Goal: Information Seeking & Learning: Learn about a topic

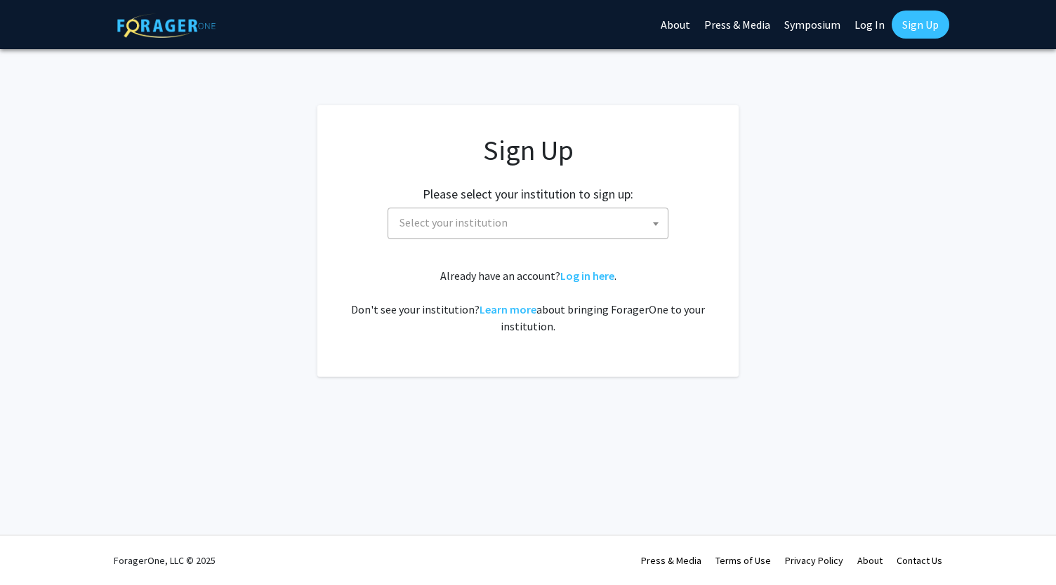
click at [464, 242] on div "Sign Up Please select your institution to sign up: [GEOGRAPHIC_DATA] [GEOGRAPHI…" at bounding box center [527, 233] width 365 height 201
click at [441, 230] on span "Select your institution" at bounding box center [531, 222] width 274 height 29
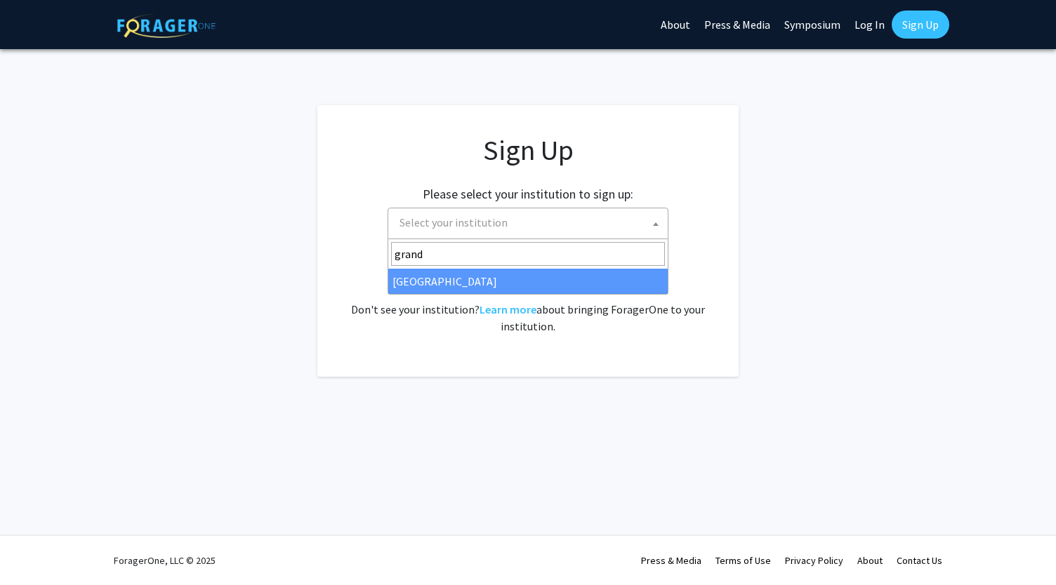
type input "grand"
select select "23"
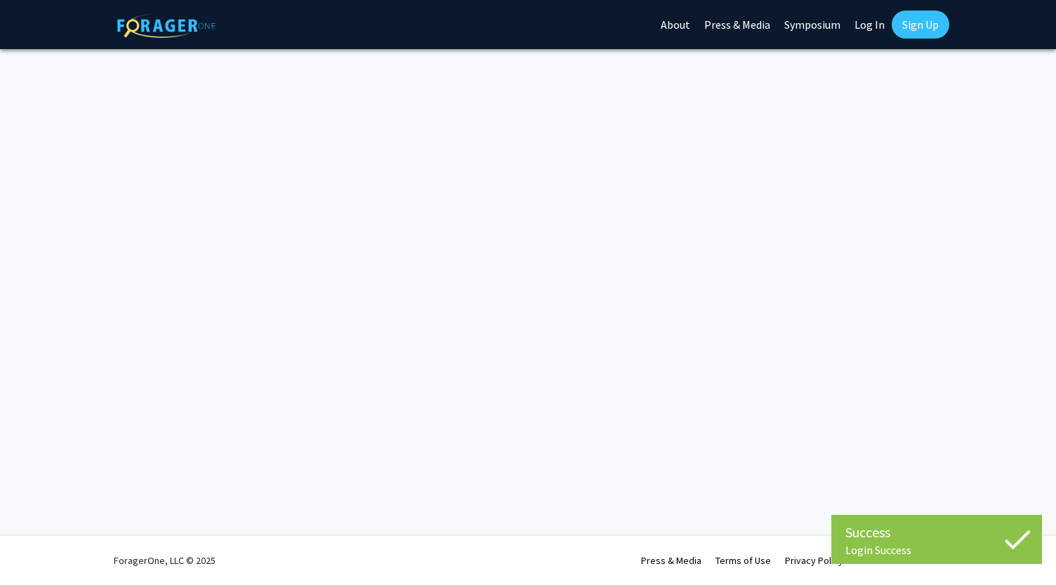
click at [569, 342] on div "Success Login Success Login Success Skip navigation About Press & Media Symposi…" at bounding box center [528, 292] width 1056 height 585
click at [573, 339] on div "Success Login Success Login Success Skip navigation About Press & Media Symposi…" at bounding box center [528, 292] width 1056 height 585
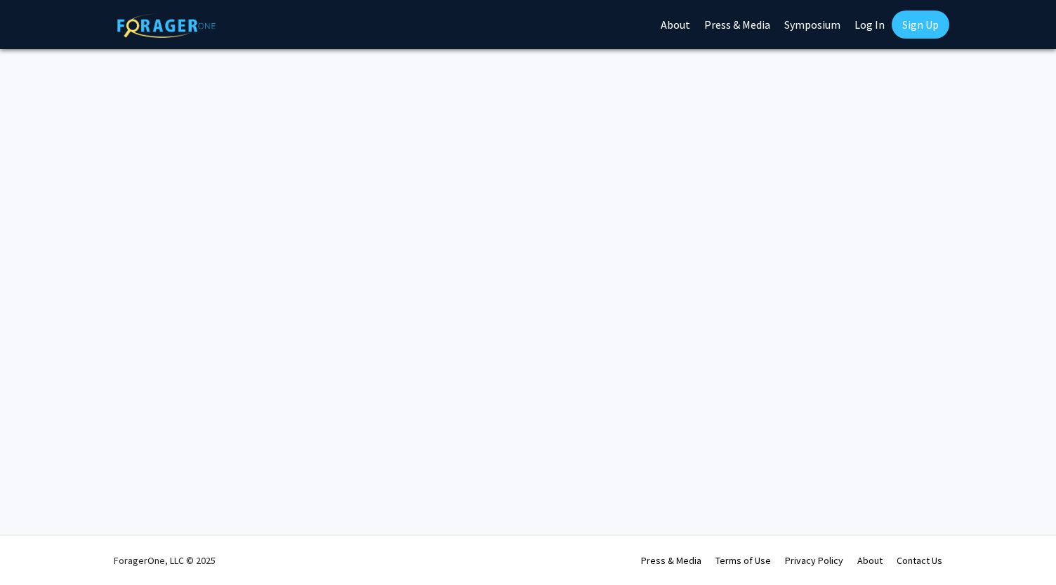
click at [874, 20] on link "Log In" at bounding box center [869, 24] width 44 height 49
click at [870, 20] on link "Log In" at bounding box center [869, 24] width 44 height 49
click at [860, 27] on link "Log In" at bounding box center [869, 24] width 44 height 49
click at [920, 23] on link "Sign Up" at bounding box center [921, 25] width 58 height 28
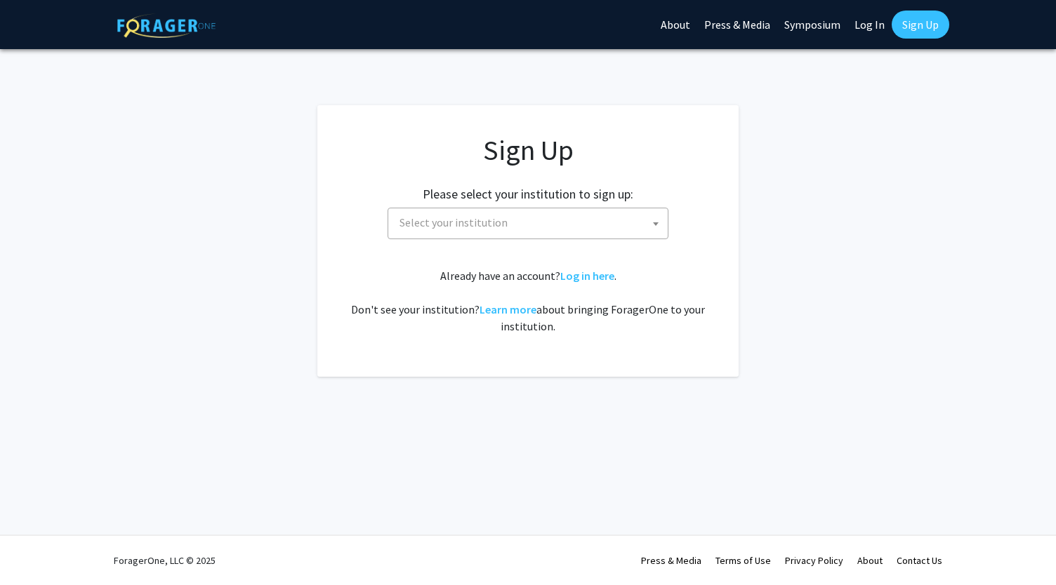
drag, startPoint x: 920, startPoint y: 23, endPoint x: 887, endPoint y: 147, distance: 128.6
click at [887, 147] on div "Skip navigation About Press & Media Symposium Log In Sign Up Complete your prof…" at bounding box center [528, 292] width 1056 height 585
click at [855, 31] on link "Log In" at bounding box center [869, 24] width 44 height 49
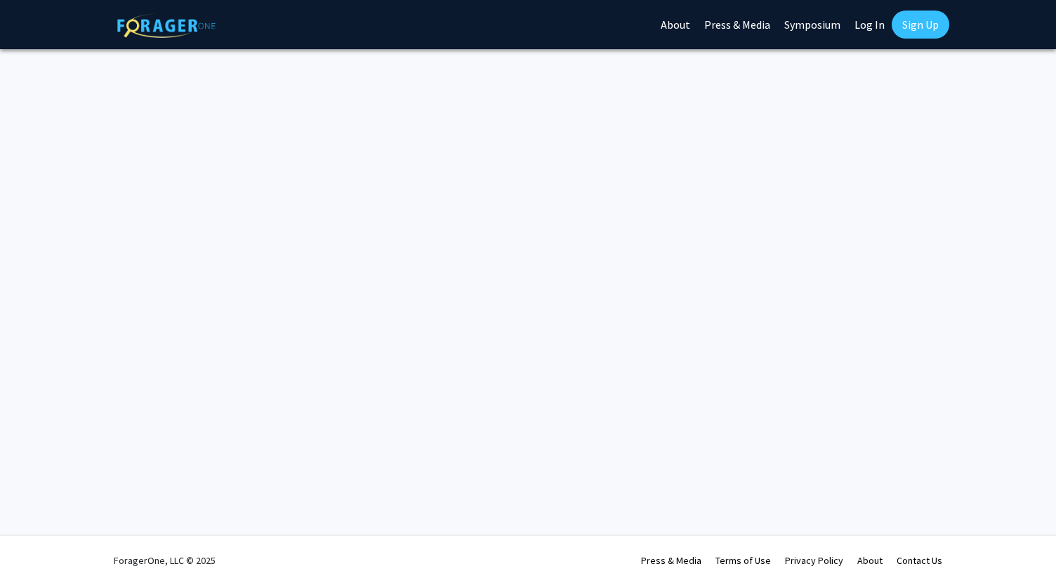
click at [855, 18] on link "Log In" at bounding box center [869, 24] width 44 height 49
click at [899, 20] on link "Sign Up" at bounding box center [921, 25] width 58 height 28
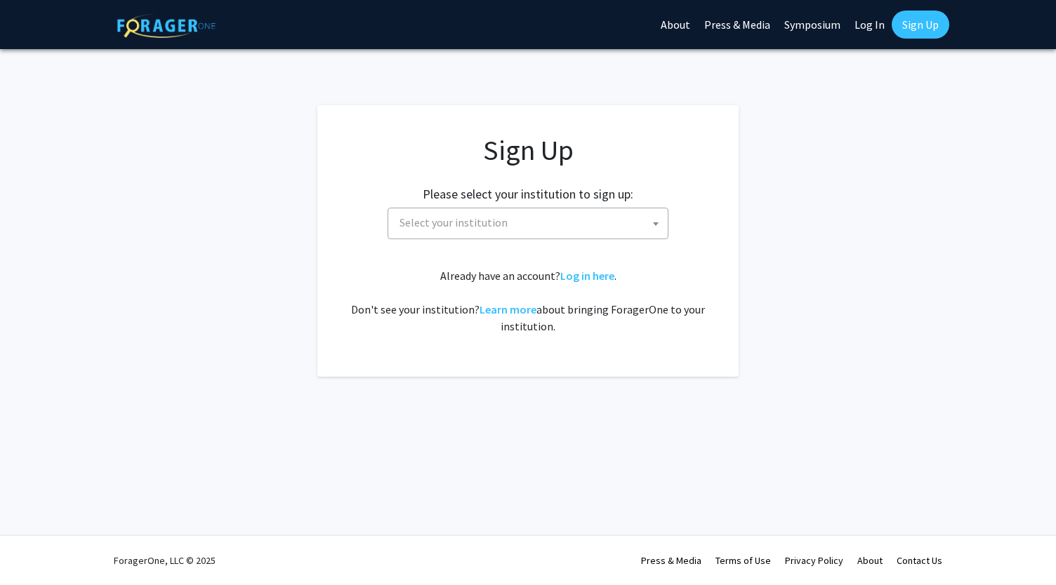
click at [514, 232] on span "Select your institution" at bounding box center [531, 222] width 274 height 29
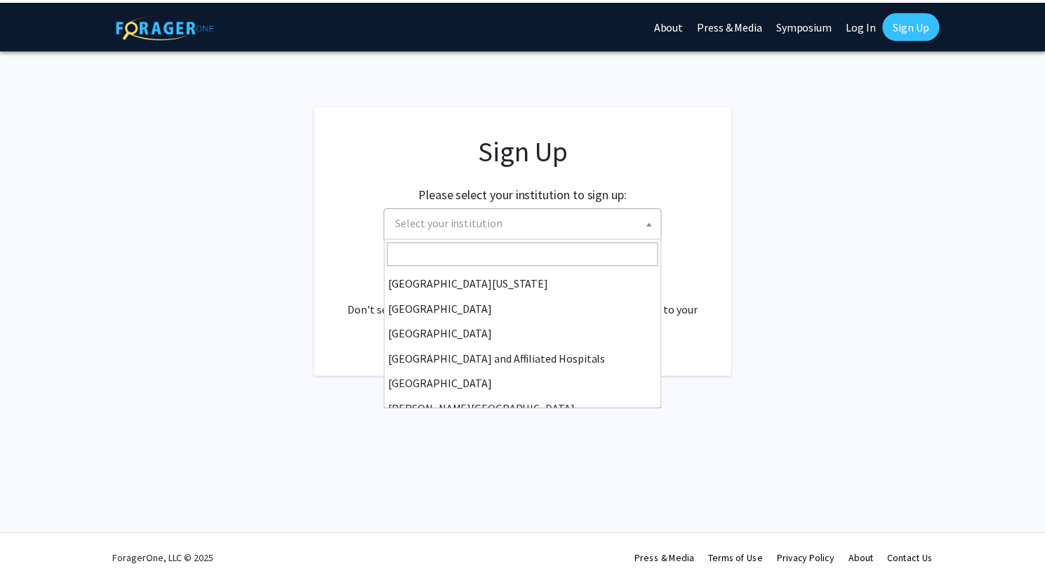
scroll to position [147, 0]
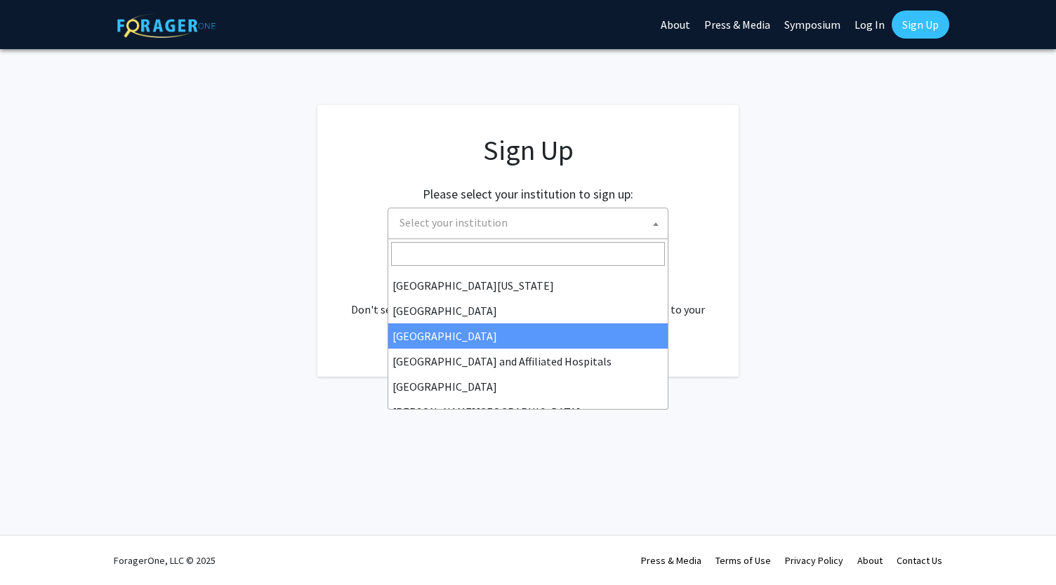
select select "23"
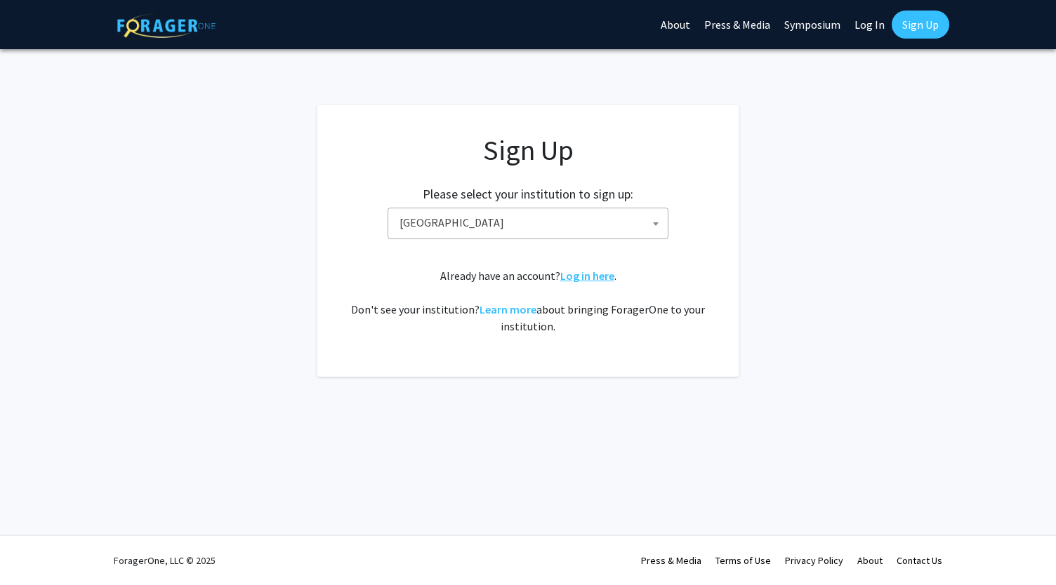
click at [592, 274] on link "Log in here" at bounding box center [587, 276] width 54 height 14
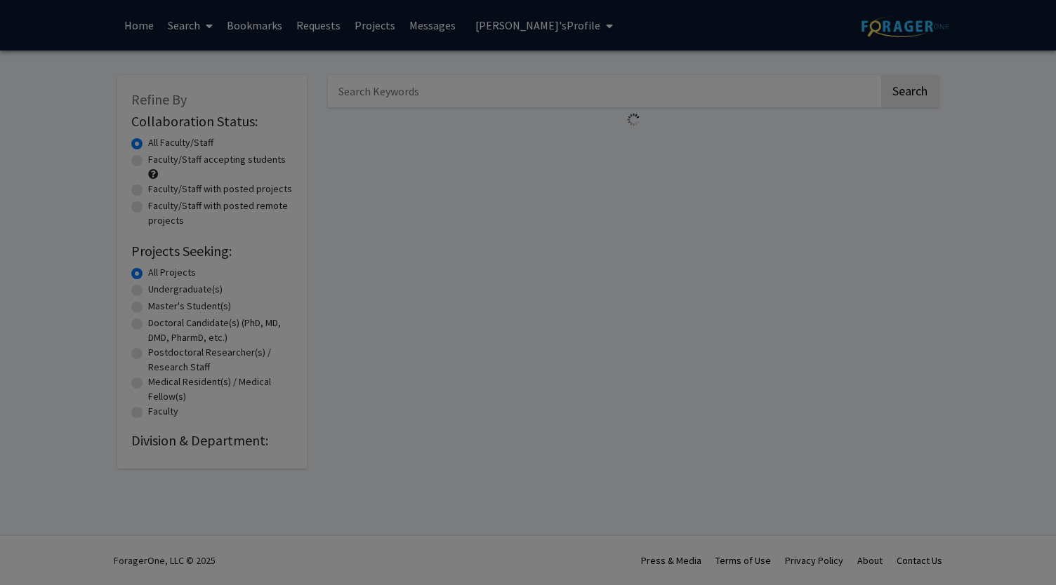
click at [592, 274] on div "Search Find a faculty mentor from across your institution. Some faculty have sp…" at bounding box center [546, 158] width 300 height 316
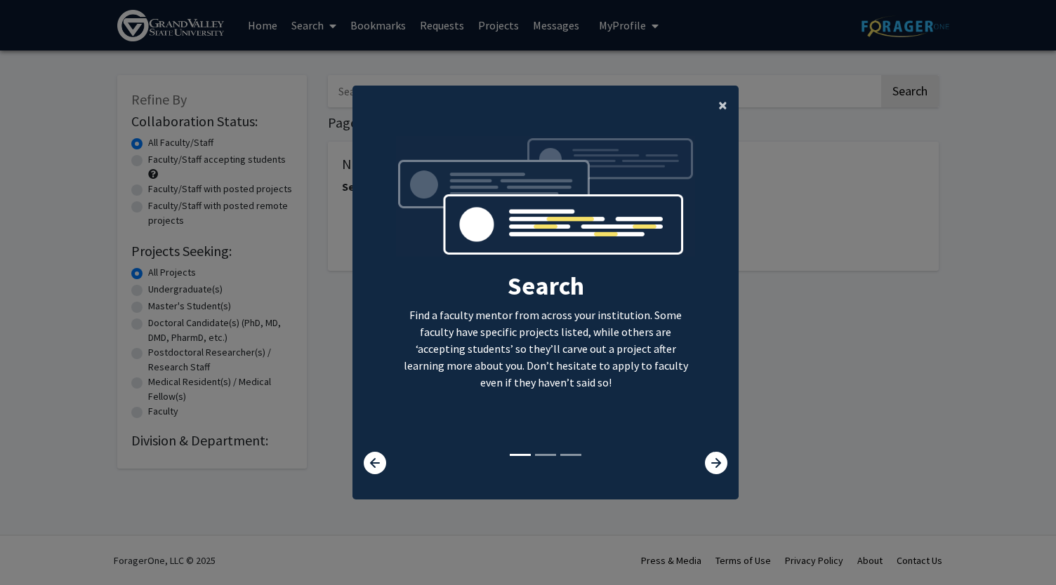
click at [718, 99] on span "×" at bounding box center [722, 105] width 9 height 22
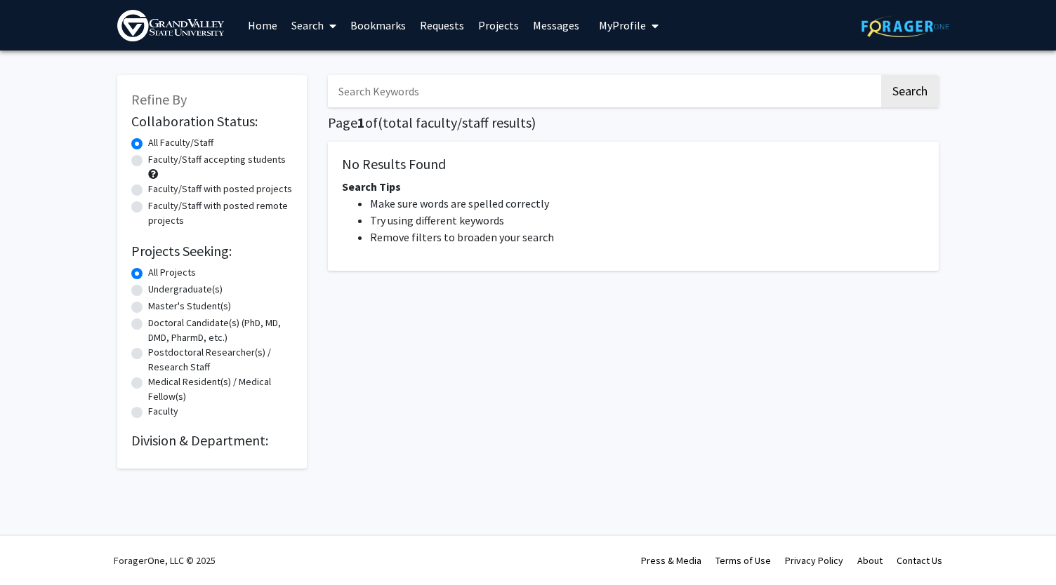
click at [197, 288] on label "Undergraduate(s)" at bounding box center [185, 289] width 74 height 15
click at [157, 288] on input "Undergraduate(s)" at bounding box center [152, 286] width 9 height 9
radio input "true"
click at [201, 159] on label "Faculty/Staff accepting students" at bounding box center [217, 159] width 138 height 15
click at [157, 159] on input "Faculty/Staff accepting students" at bounding box center [152, 156] width 9 height 9
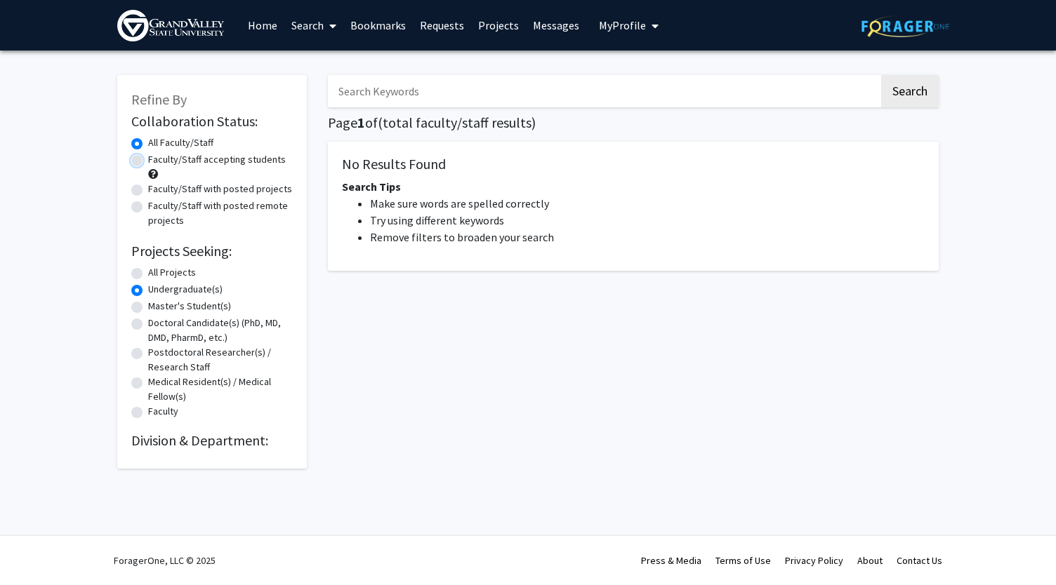
radio input "true"
click at [376, 95] on input "Search Keywords" at bounding box center [603, 91] width 551 height 32
drag, startPoint x: 392, startPoint y: 93, endPoint x: 309, endPoint y: 88, distance: 83.0
click at [309, 88] on div "Refine By Collaboration Status: Collaboration Status All Faculty/Staff Collabor…" at bounding box center [528, 265] width 842 height 408
type input "biology"
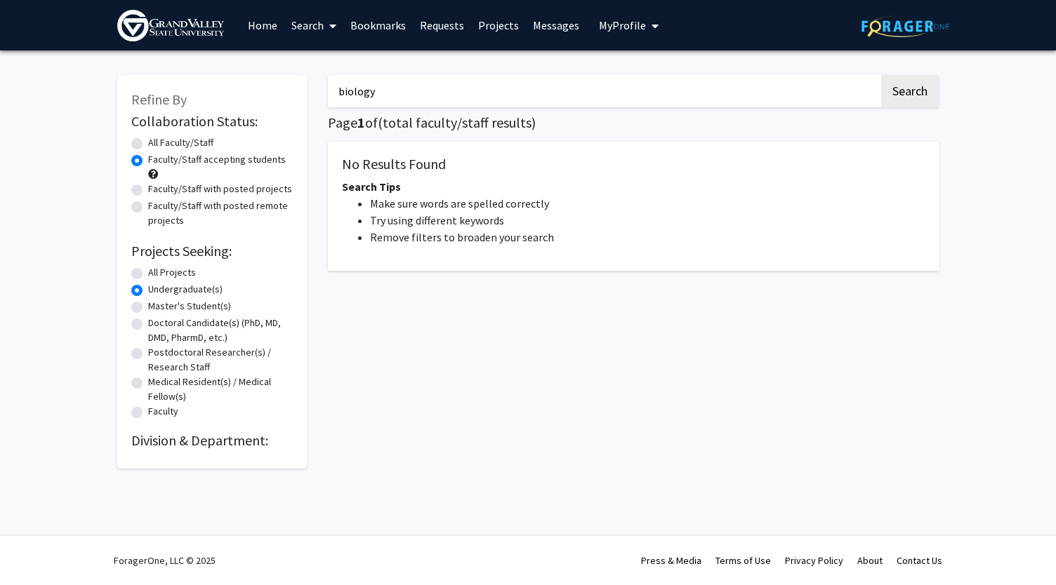
click at [881, 75] on button "Search" at bounding box center [910, 91] width 58 height 32
radio input "true"
click at [913, 91] on button "Search" at bounding box center [910, 91] width 58 height 32
click at [230, 163] on label "Faculty/Staff accepting students" at bounding box center [217, 159] width 138 height 15
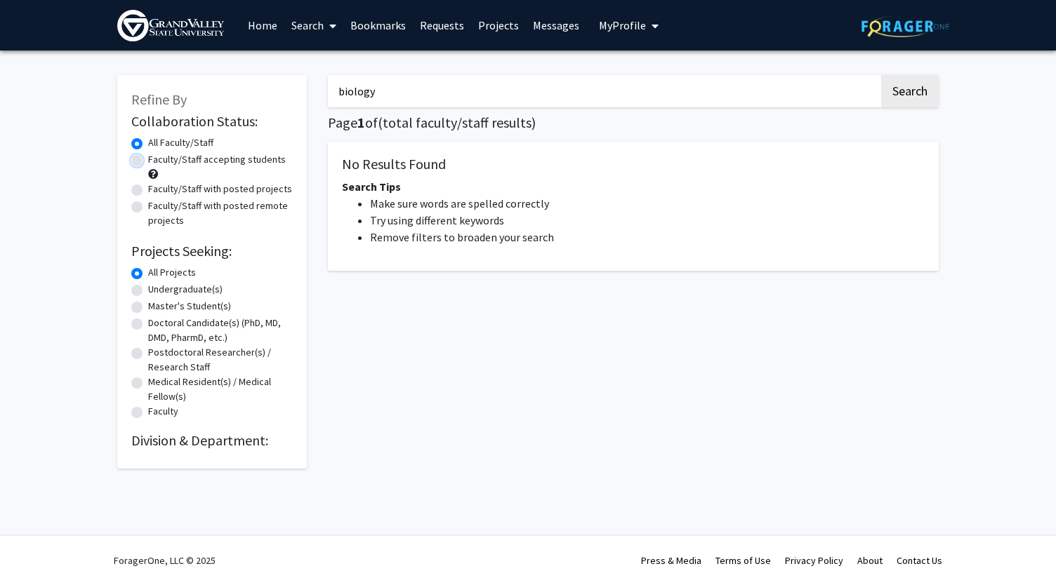
click at [157, 161] on input "Faculty/Staff accepting students" at bounding box center [152, 156] width 9 height 9
radio input "true"
click at [175, 289] on label "Undergraduate(s)" at bounding box center [185, 289] width 74 height 15
click at [157, 289] on input "Undergraduate(s)" at bounding box center [152, 286] width 9 height 9
radio input "true"
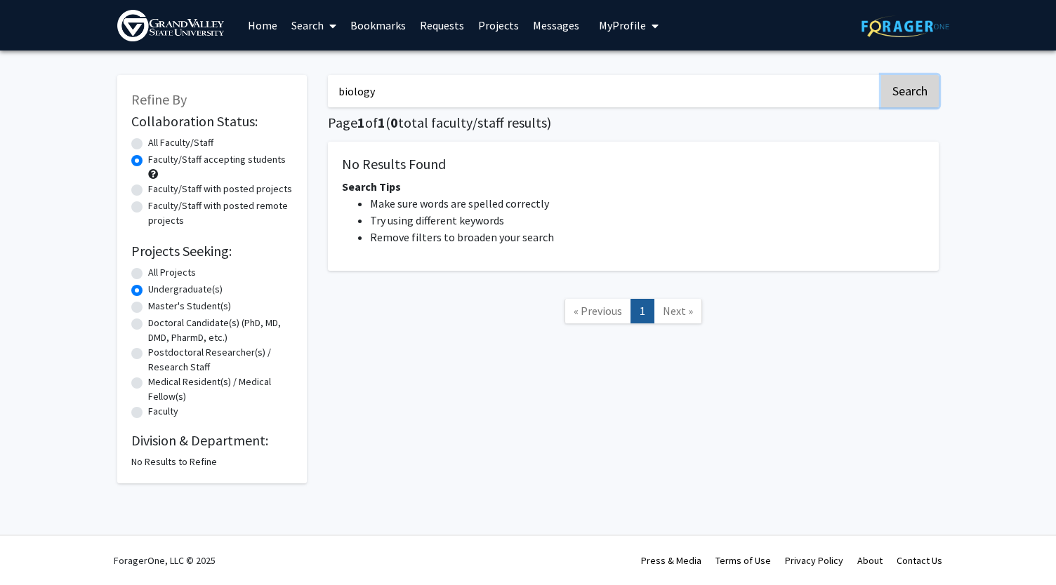
click at [902, 84] on button "Search" at bounding box center [910, 91] width 58 height 32
radio input "true"
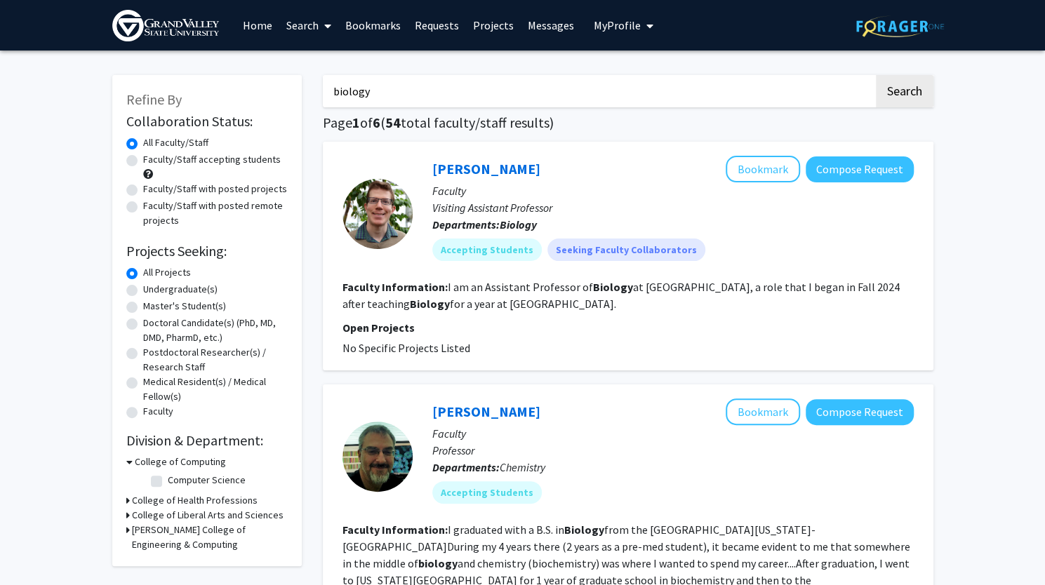
click at [143, 161] on label "Faculty/Staff accepting students" at bounding box center [212, 159] width 138 height 15
click at [143, 161] on input "Faculty/Staff accepting students" at bounding box center [147, 156] width 9 height 9
radio input "true"
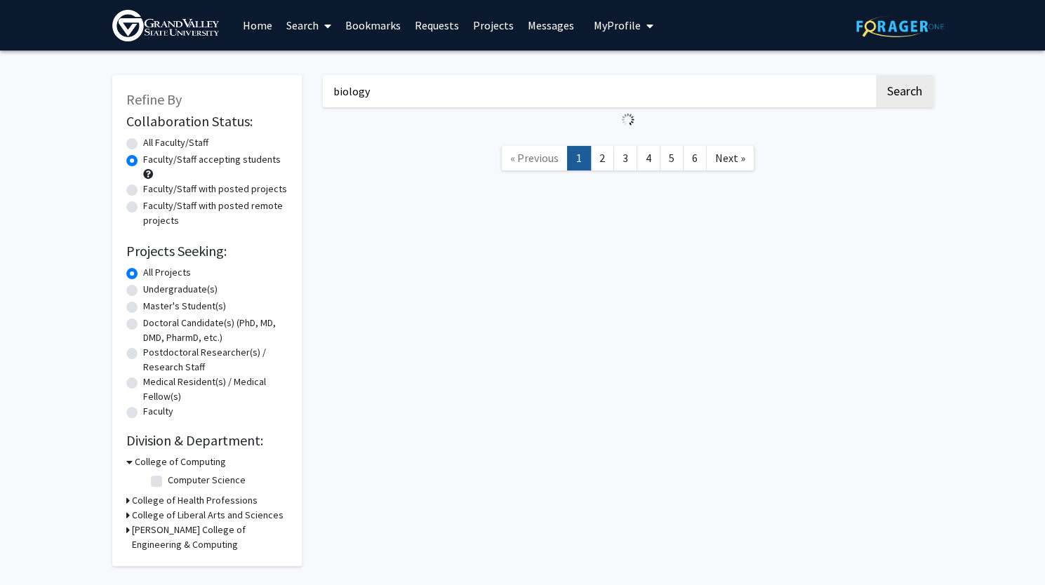
click at [143, 295] on label "Undergraduate(s)" at bounding box center [180, 289] width 74 height 15
click at [143, 291] on input "Undergraduate(s)" at bounding box center [147, 286] width 9 height 9
radio input "true"
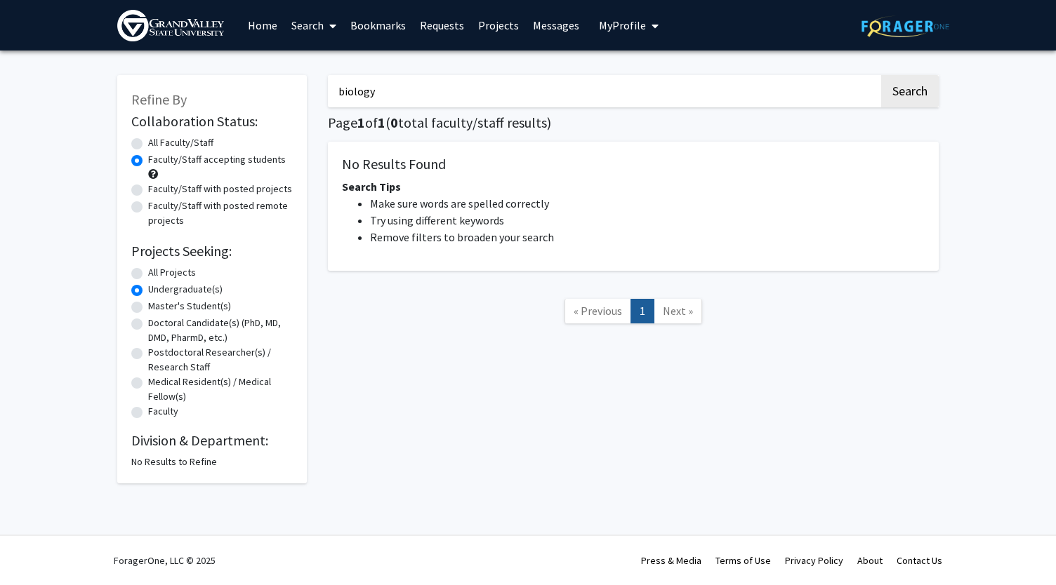
click at [148, 272] on label "All Projects" at bounding box center [172, 272] width 48 height 15
click at [148, 272] on input "All Projects" at bounding box center [152, 269] width 9 height 9
radio input "true"
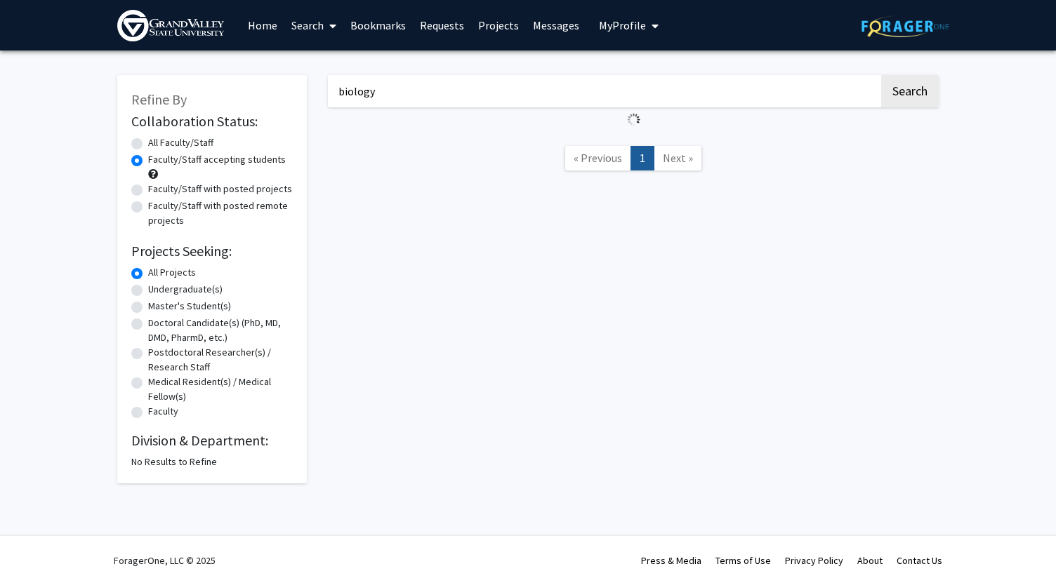
click at [148, 289] on label "Undergraduate(s)" at bounding box center [185, 289] width 74 height 15
click at [148, 289] on input "Undergraduate(s)" at bounding box center [152, 286] width 9 height 9
radio input "true"
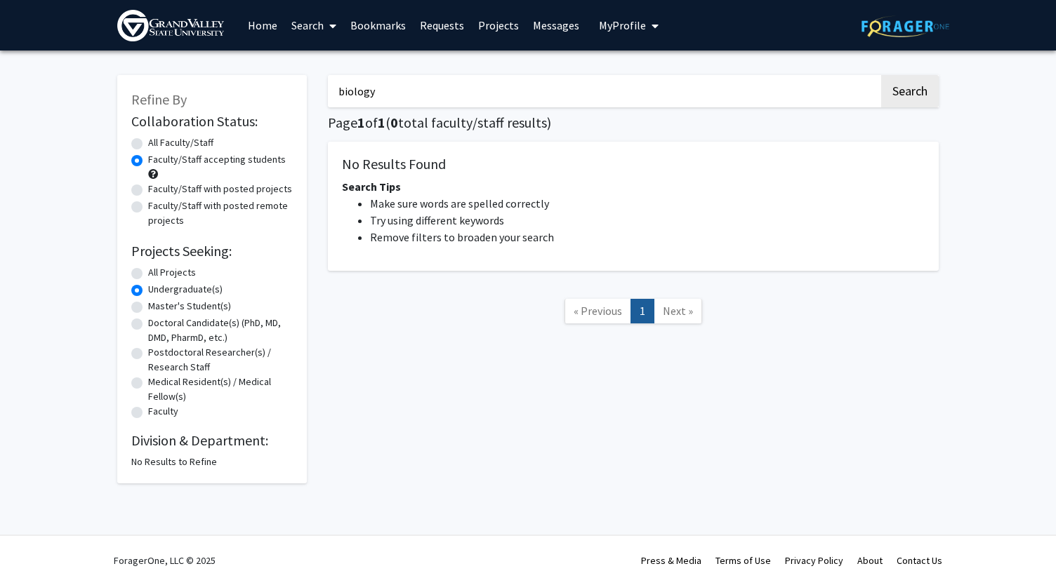
drag, startPoint x: 399, startPoint y: 92, endPoint x: 265, endPoint y: 66, distance: 136.6
click at [265, 66] on div "Refine By Collaboration Status: Collaboration Status All Faculty/Staff Collabor…" at bounding box center [528, 272] width 842 height 423
click at [881, 75] on button "Search" at bounding box center [910, 91] width 58 height 32
radio input "true"
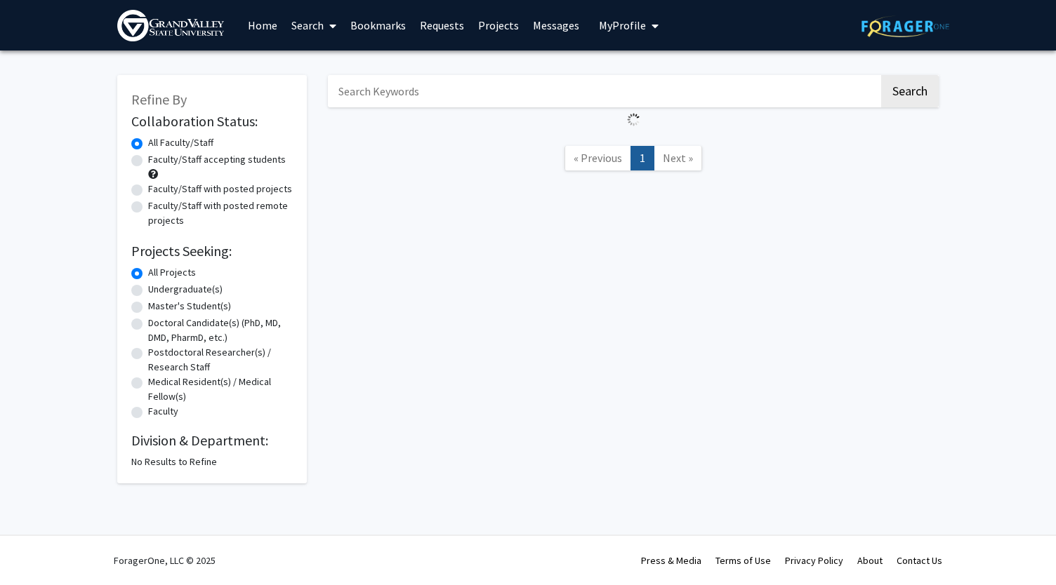
click at [170, 155] on label "Faculty/Staff accepting students" at bounding box center [217, 159] width 138 height 15
click at [157, 155] on input "Faculty/Staff accepting students" at bounding box center [152, 156] width 9 height 9
radio input "true"
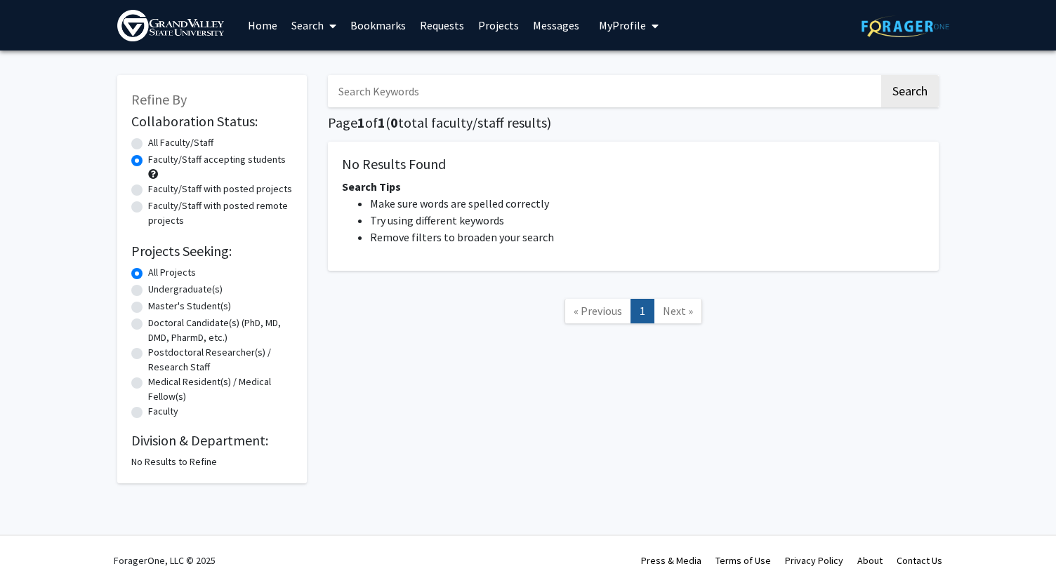
click at [148, 294] on label "Undergraduate(s)" at bounding box center [185, 289] width 74 height 15
click at [148, 291] on input "Undergraduate(s)" at bounding box center [152, 286] width 9 height 9
radio input "true"
click at [422, 83] on input "Search Keywords" at bounding box center [603, 91] width 551 height 32
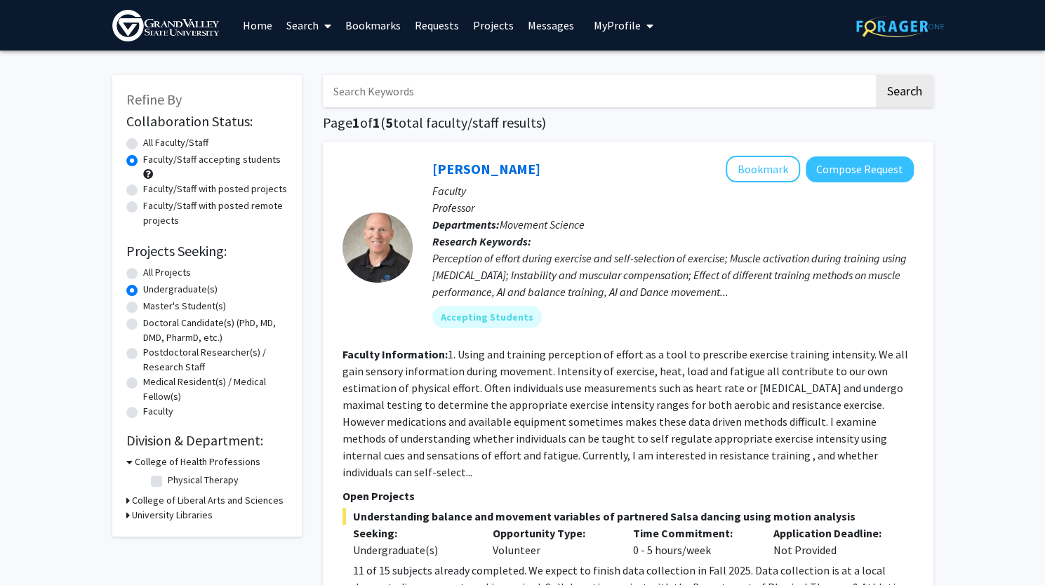
click at [574, 180] on div "Steve Glass Bookmark Compose Request" at bounding box center [673, 169] width 482 height 27
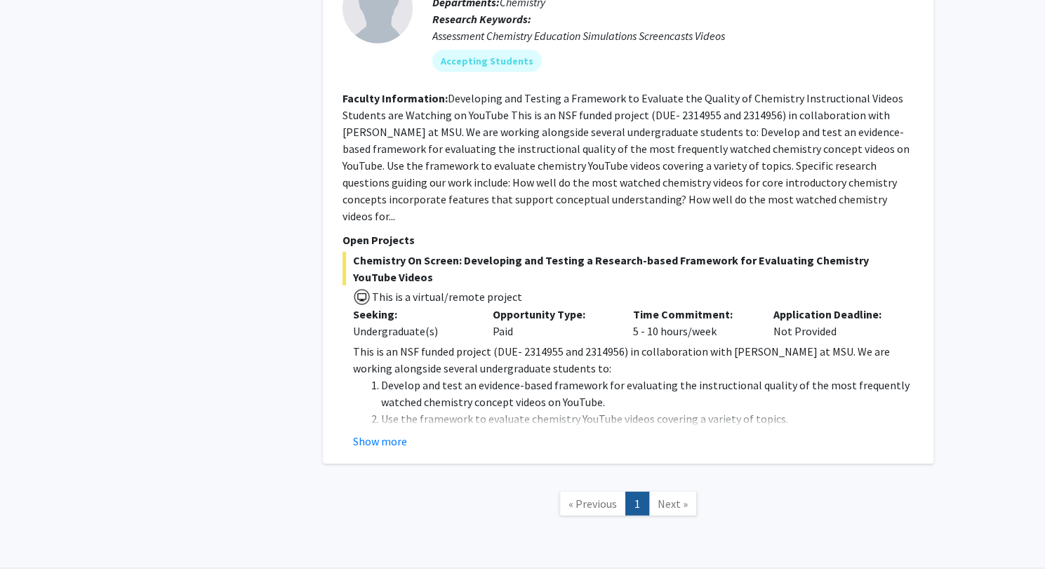
scroll to position [2286, 0]
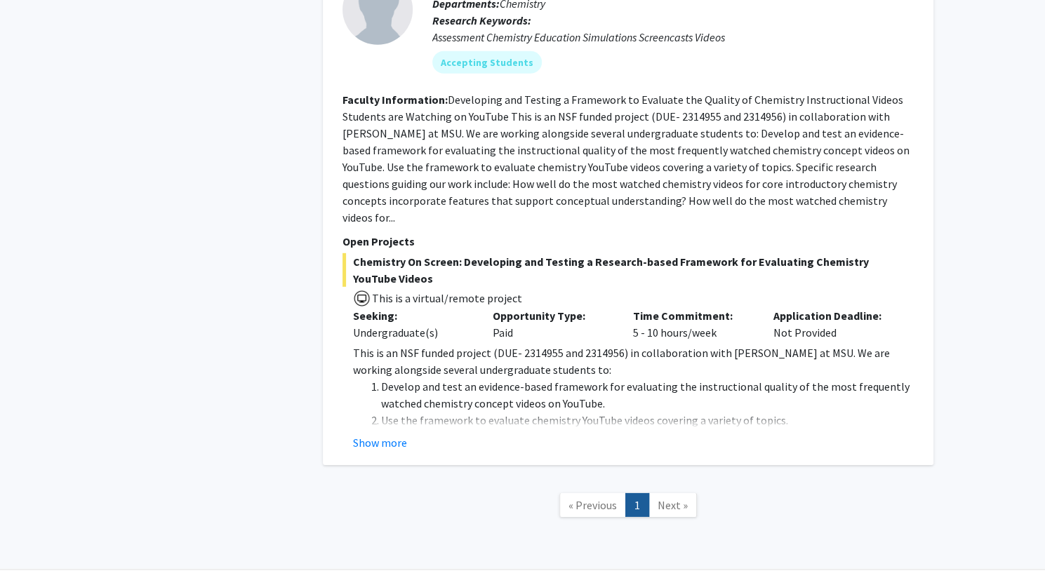
click at [673, 498] on span "Next »" at bounding box center [673, 505] width 30 height 14
drag, startPoint x: 557, startPoint y: 368, endPoint x: 97, endPoint y: 230, distance: 480.1
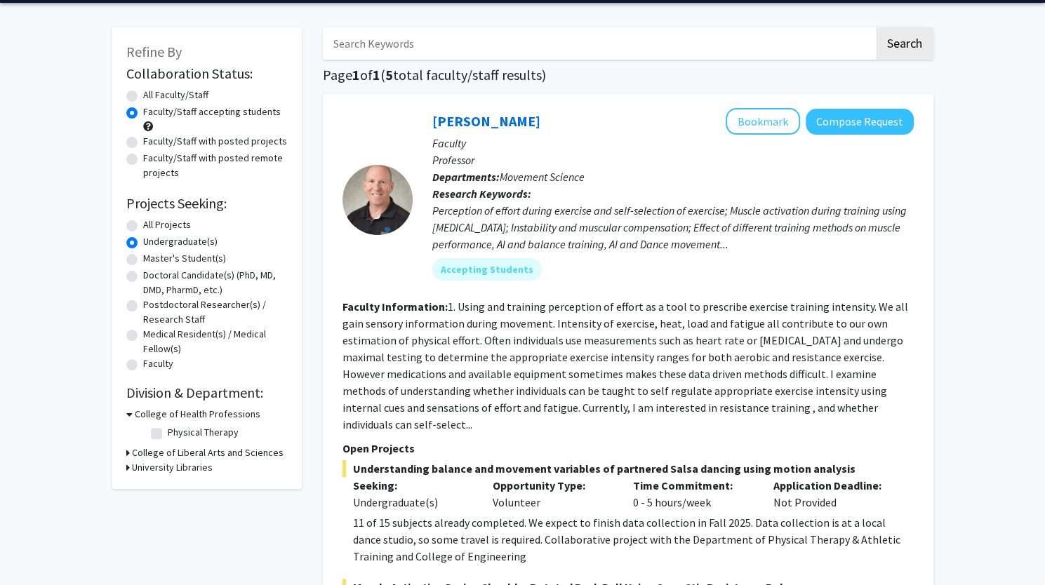
scroll to position [0, 0]
